Goal: Information Seeking & Learning: Learn about a topic

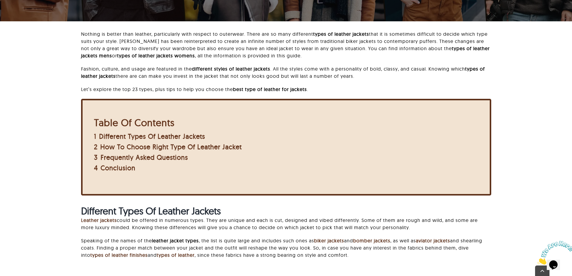
scroll to position [240, 0]
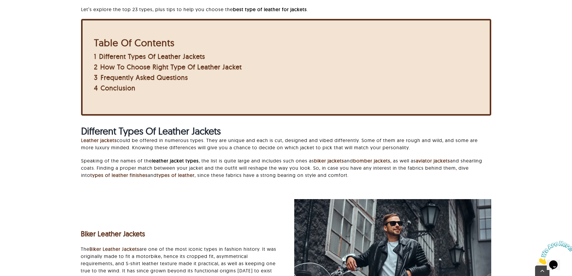
click at [537, 260] on icon "Close" at bounding box center [537, 262] width 0 height 5
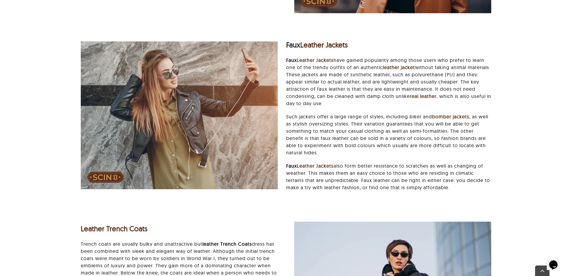
scroll to position [2343, 0]
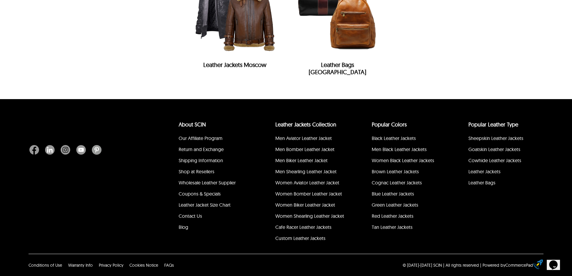
scroll to position [2783, 0]
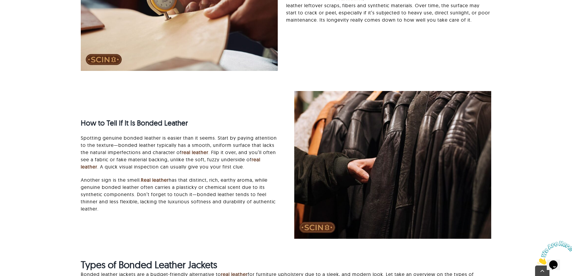
scroll to position [751, 0]
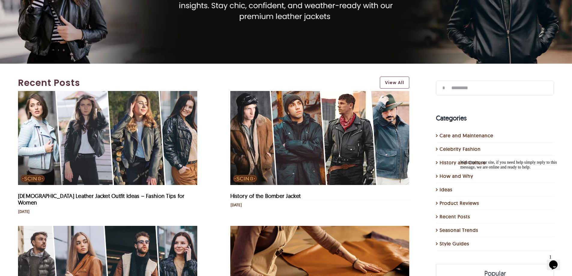
scroll to position [60, 0]
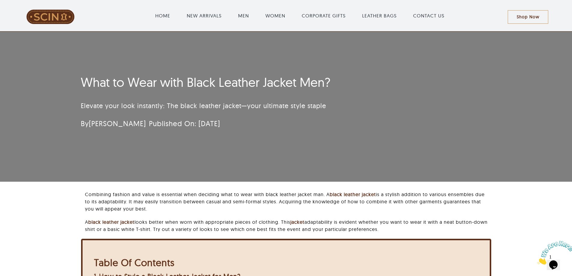
click at [537, 260] on icon "Close" at bounding box center [537, 262] width 0 height 5
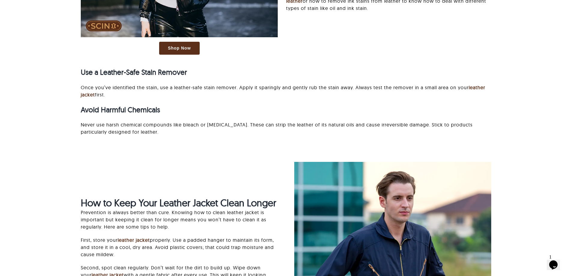
scroll to position [1983, 0]
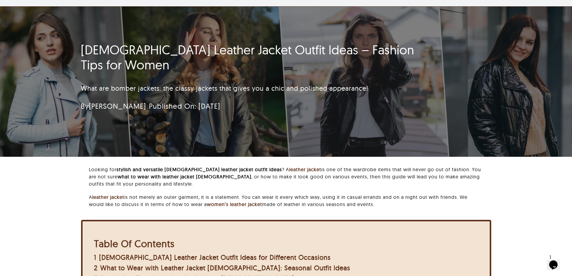
scroll to position [30, 0]
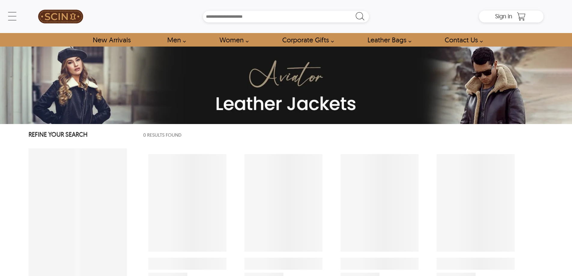
select select "********"
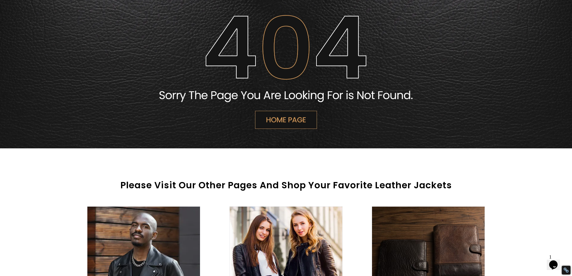
scroll to position [30, 0]
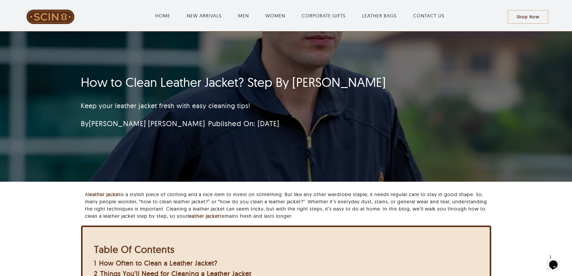
drag, startPoint x: 202, startPoint y: 126, endPoint x: 260, endPoint y: 128, distance: 57.4
click at [260, 128] on div "By Samantha Leonie Published On: October 8, 2024" at bounding box center [224, 123] width 286 height 12
copy span "October 8, 2024"
